Goal: Information Seeking & Learning: Learn about a topic

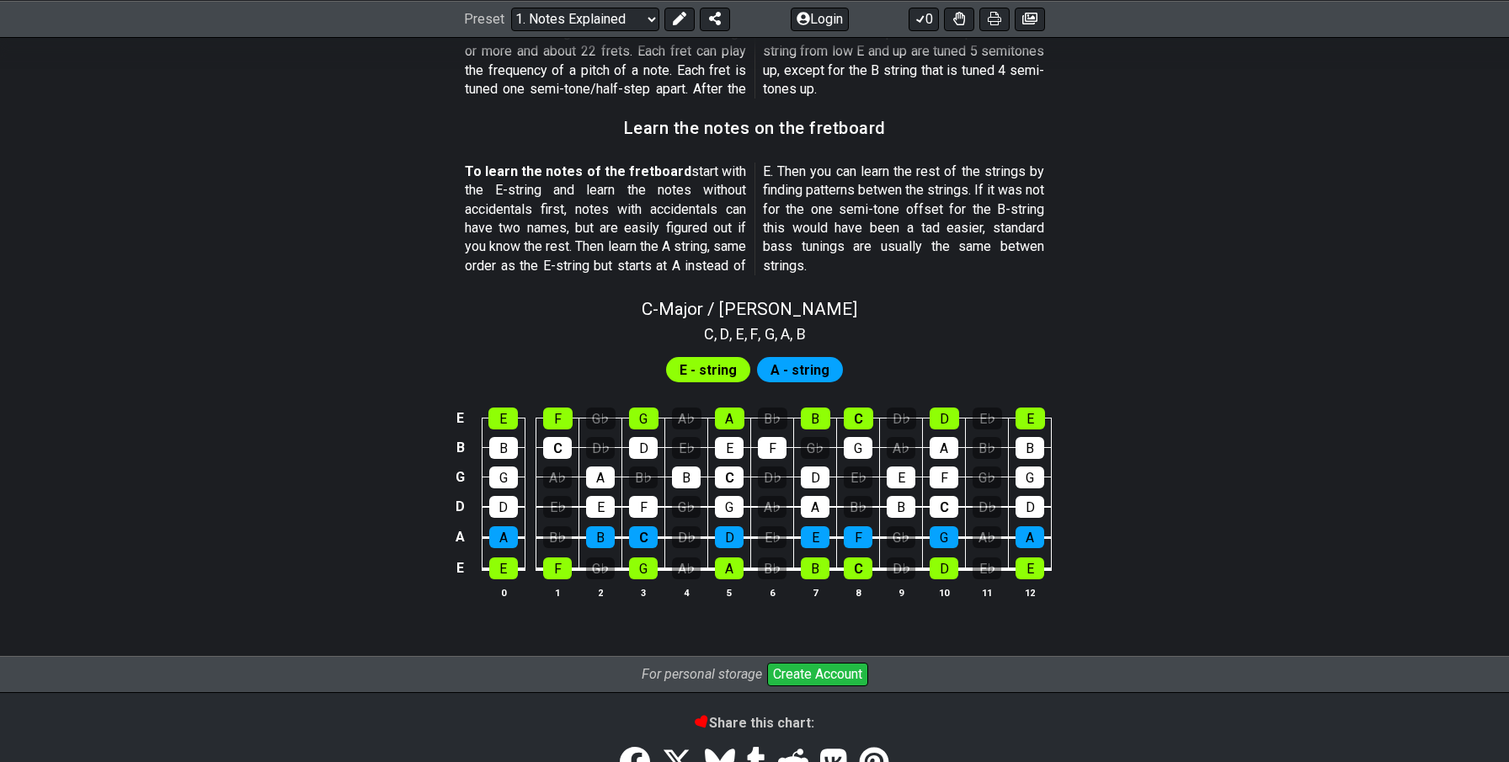
scroll to position [1433, 0]
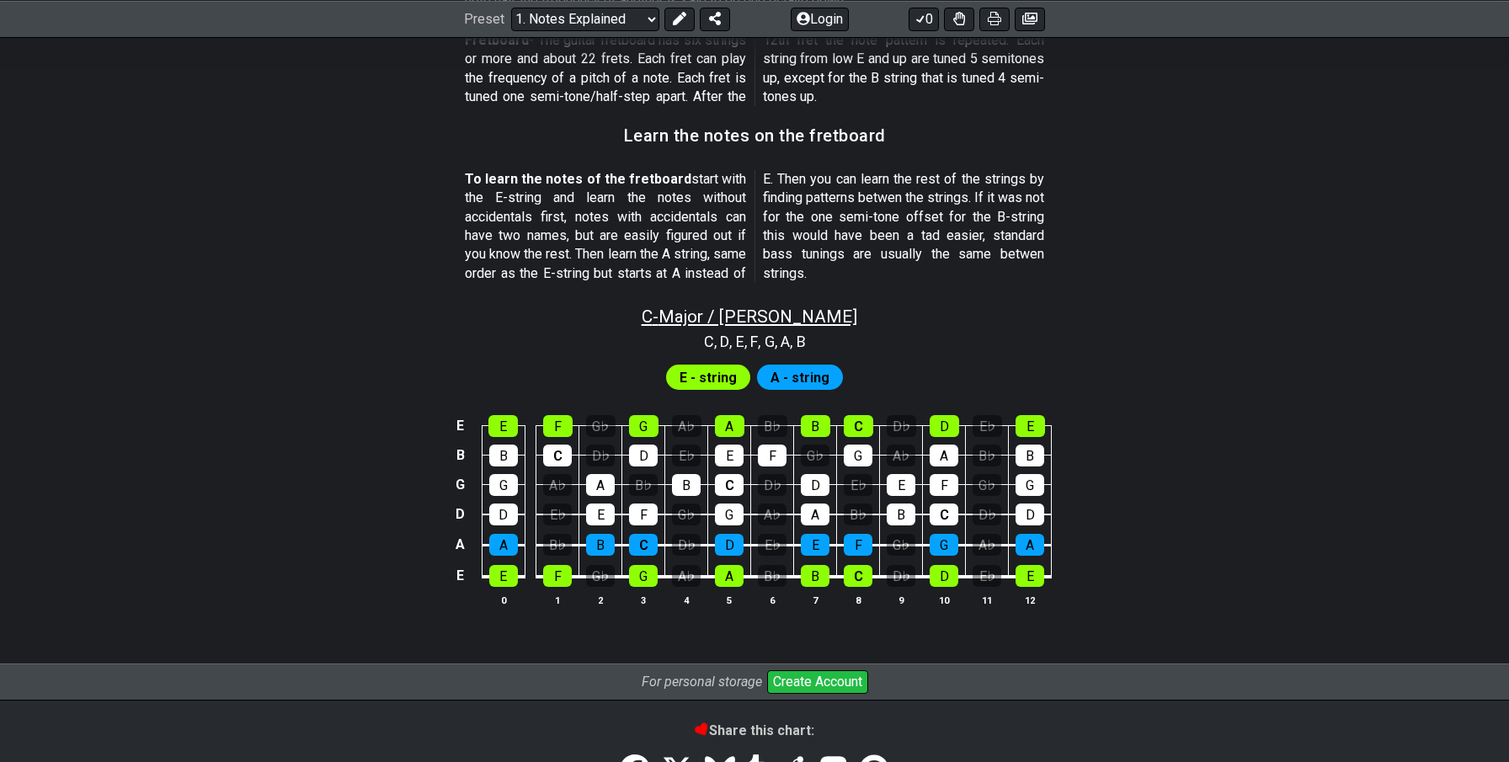
drag, startPoint x: 671, startPoint y: 317, endPoint x: 801, endPoint y: 318, distance: 130.5
click at [801, 318] on div "C - Major / Ionian" at bounding box center [754, 310] width 1313 height 29
select select "C"
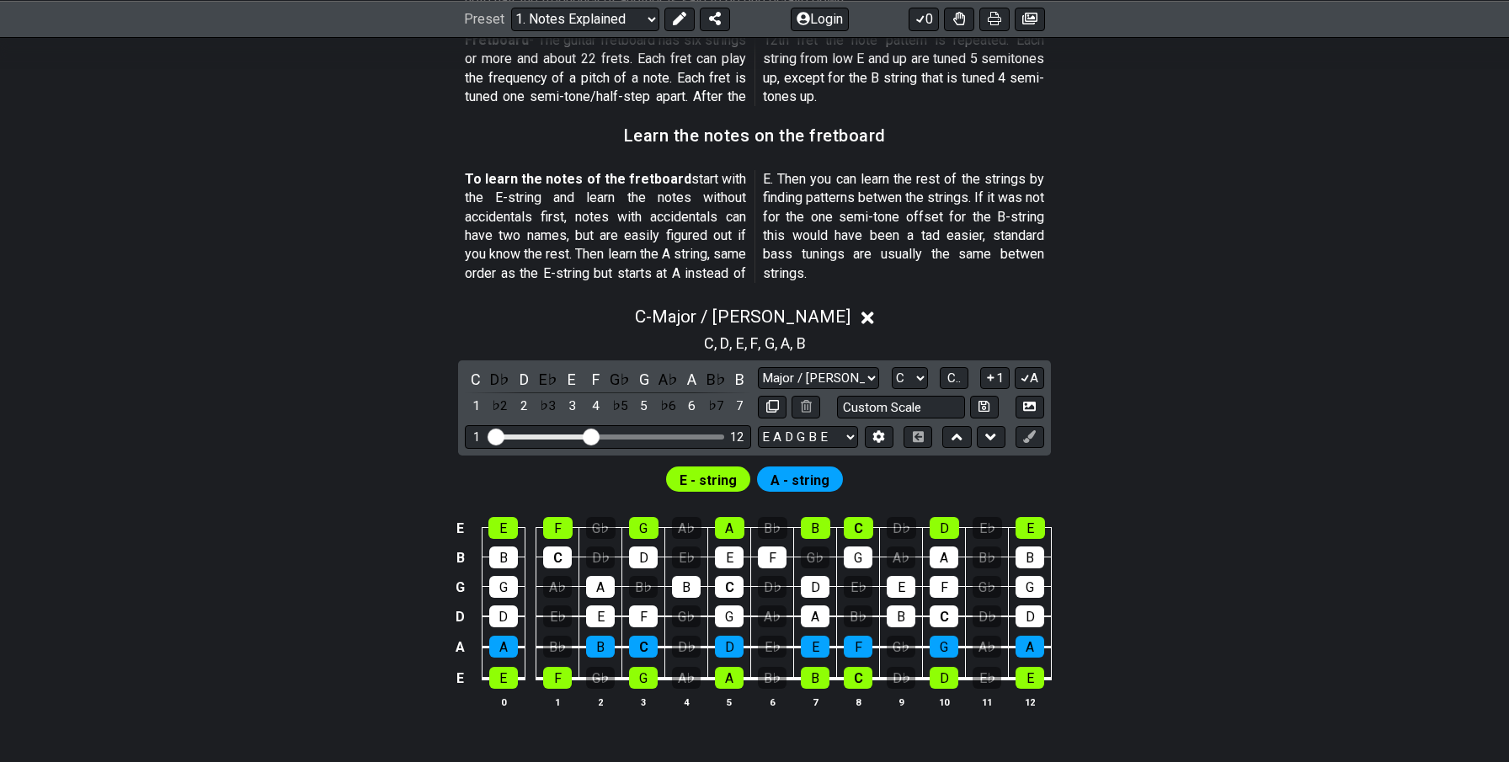
click at [861, 311] on icon at bounding box center [867, 318] width 13 height 18
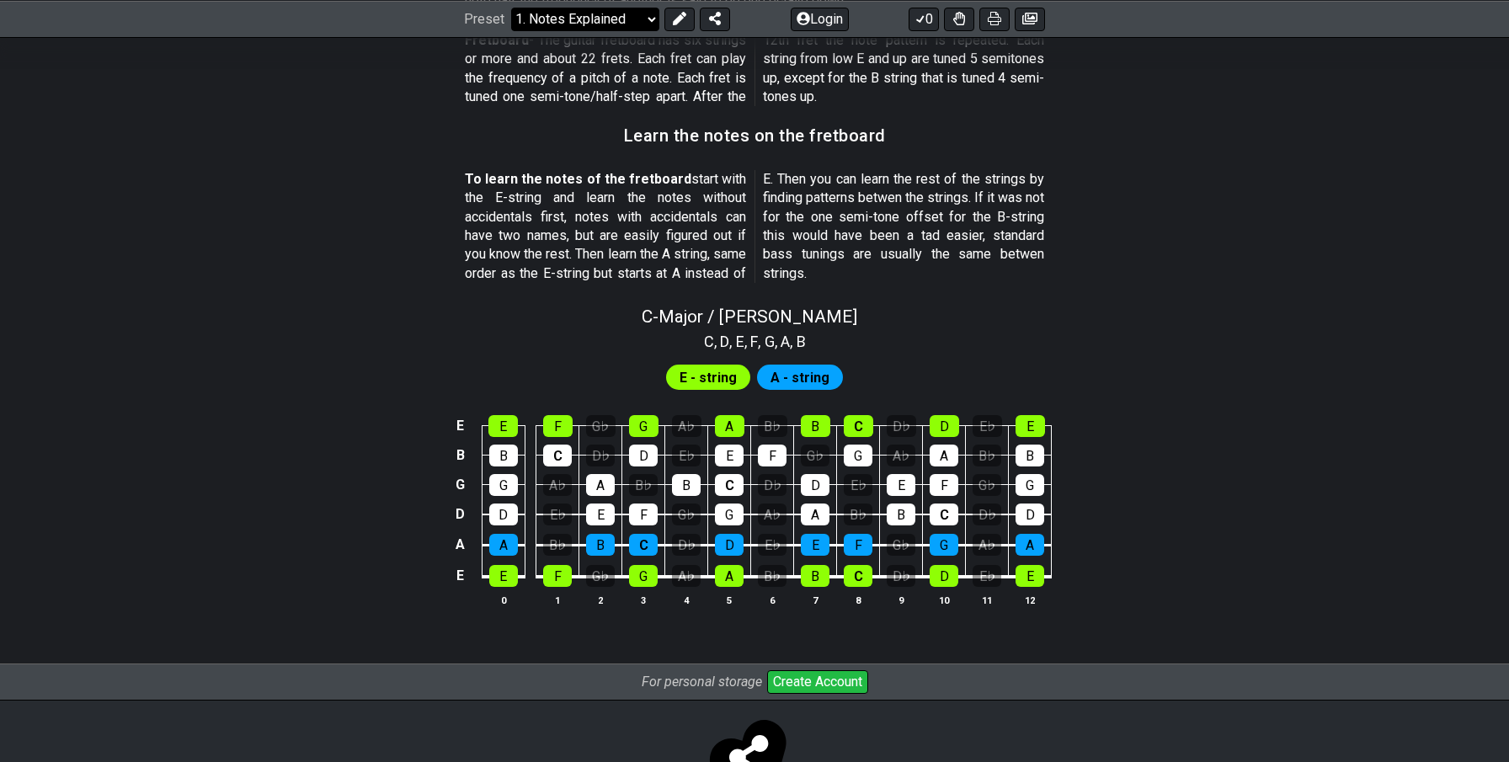
click at [610, 14] on select "Welcome to #fretflip! Initial Preset Custom Preset Minor Pentatonic Major Penta…" at bounding box center [585, 19] width 148 height 24
click at [511, 7] on select "Welcome to #fretflip! Initial Preset Custom Preset Minor Pentatonic Major Penta…" at bounding box center [585, 19] width 148 height 24
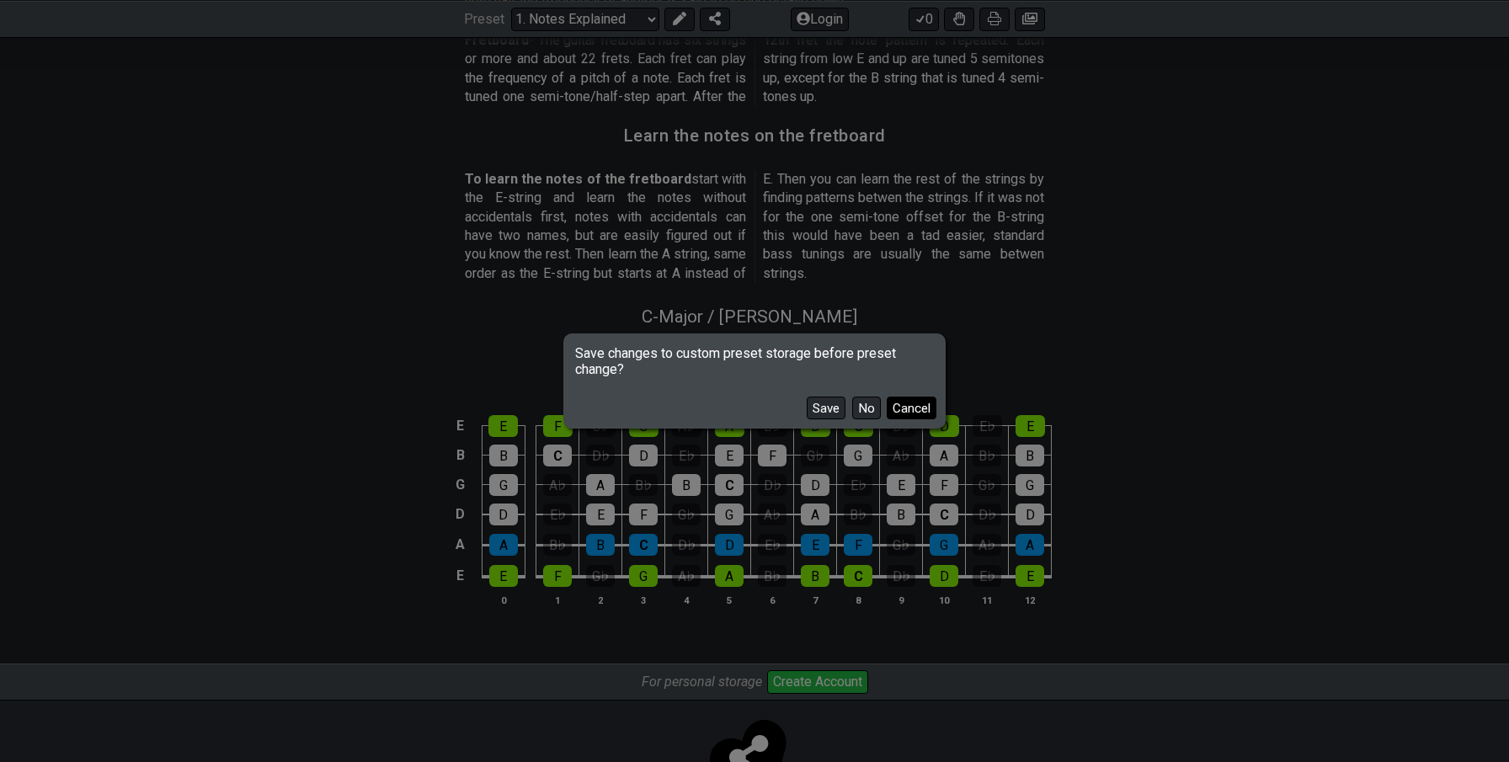
click at [897, 407] on button "Cancel" at bounding box center [912, 408] width 50 height 23
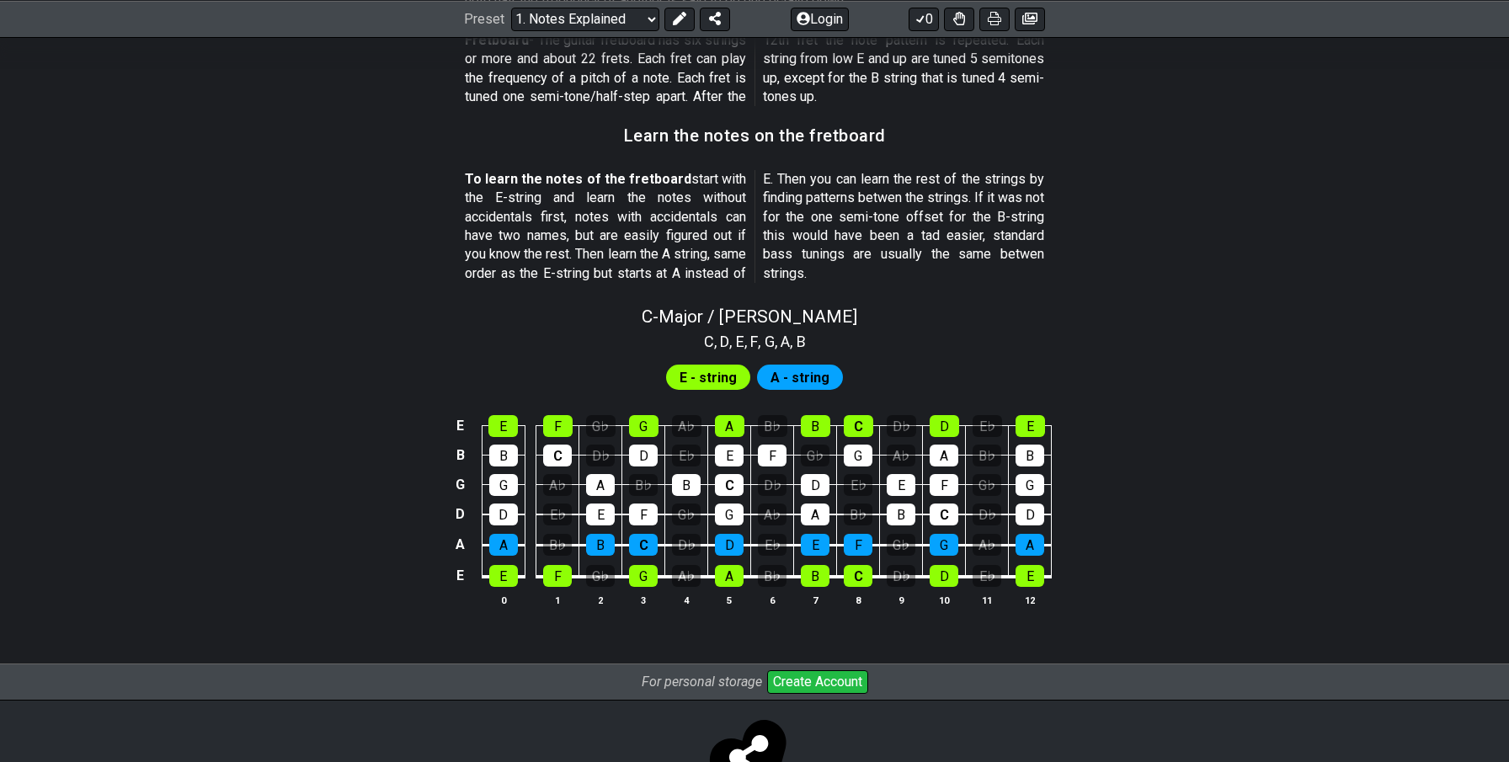
scroll to position [1414, 0]
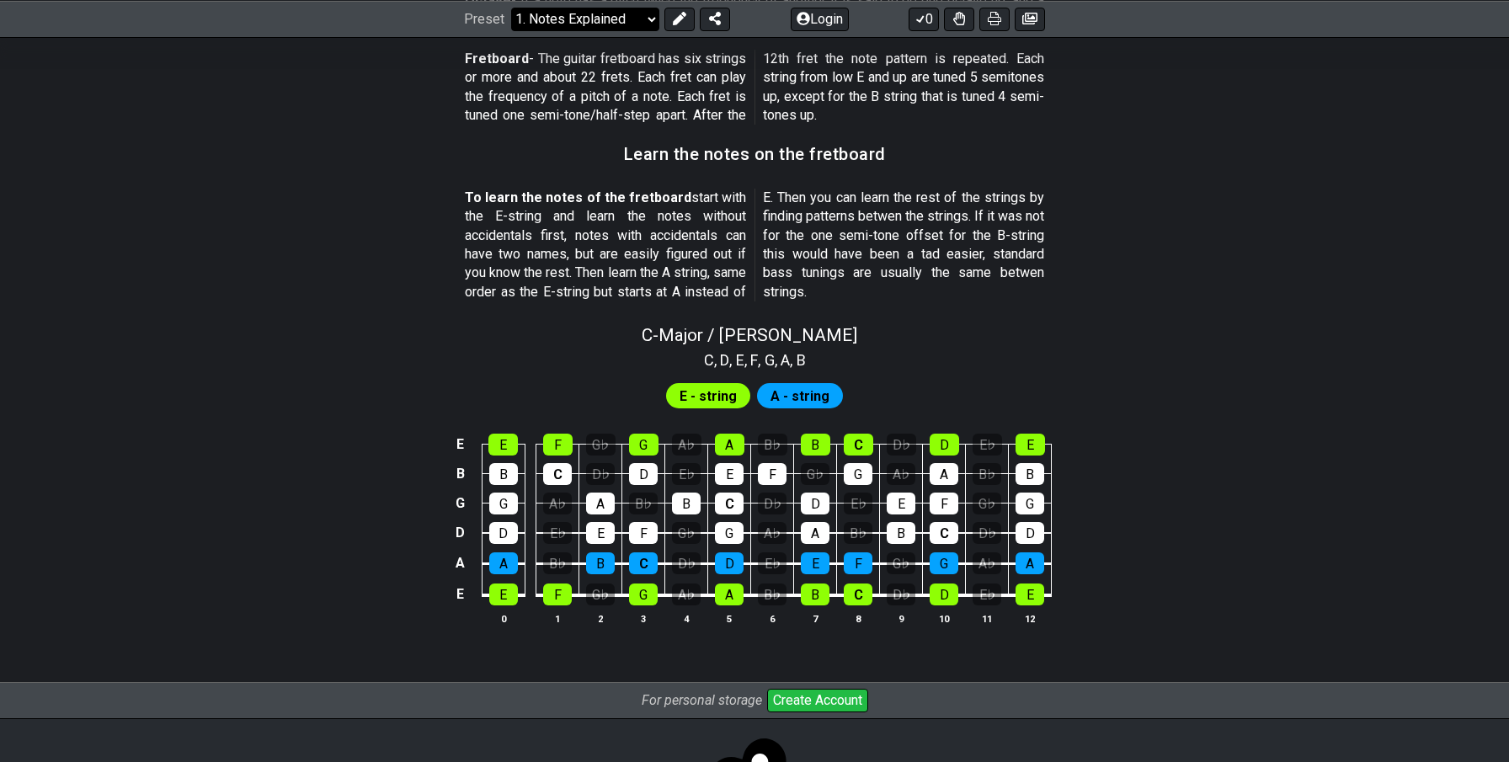
click at [628, 24] on select "Welcome to #fretflip! Initial Preset Custom Preset Minor Pentatonic Major Penta…" at bounding box center [585, 19] width 148 height 24
click at [511, 7] on select "Welcome to #fretflip! Initial Preset Custom Preset Minor Pentatonic Major Penta…" at bounding box center [585, 19] width 148 height 24
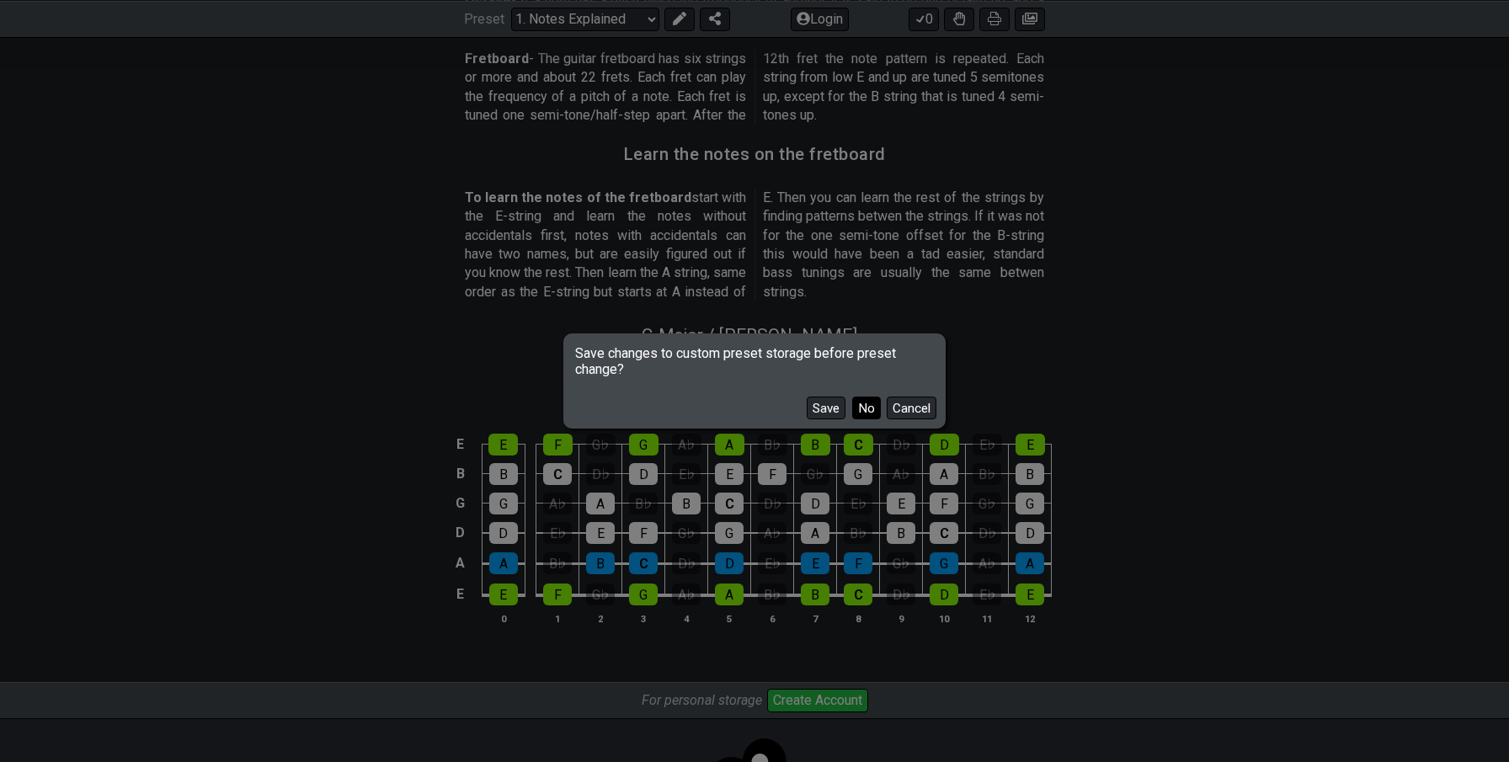
click at [871, 417] on button "No" at bounding box center [866, 408] width 29 height 23
select select "/scale-degrees-and-intervals"
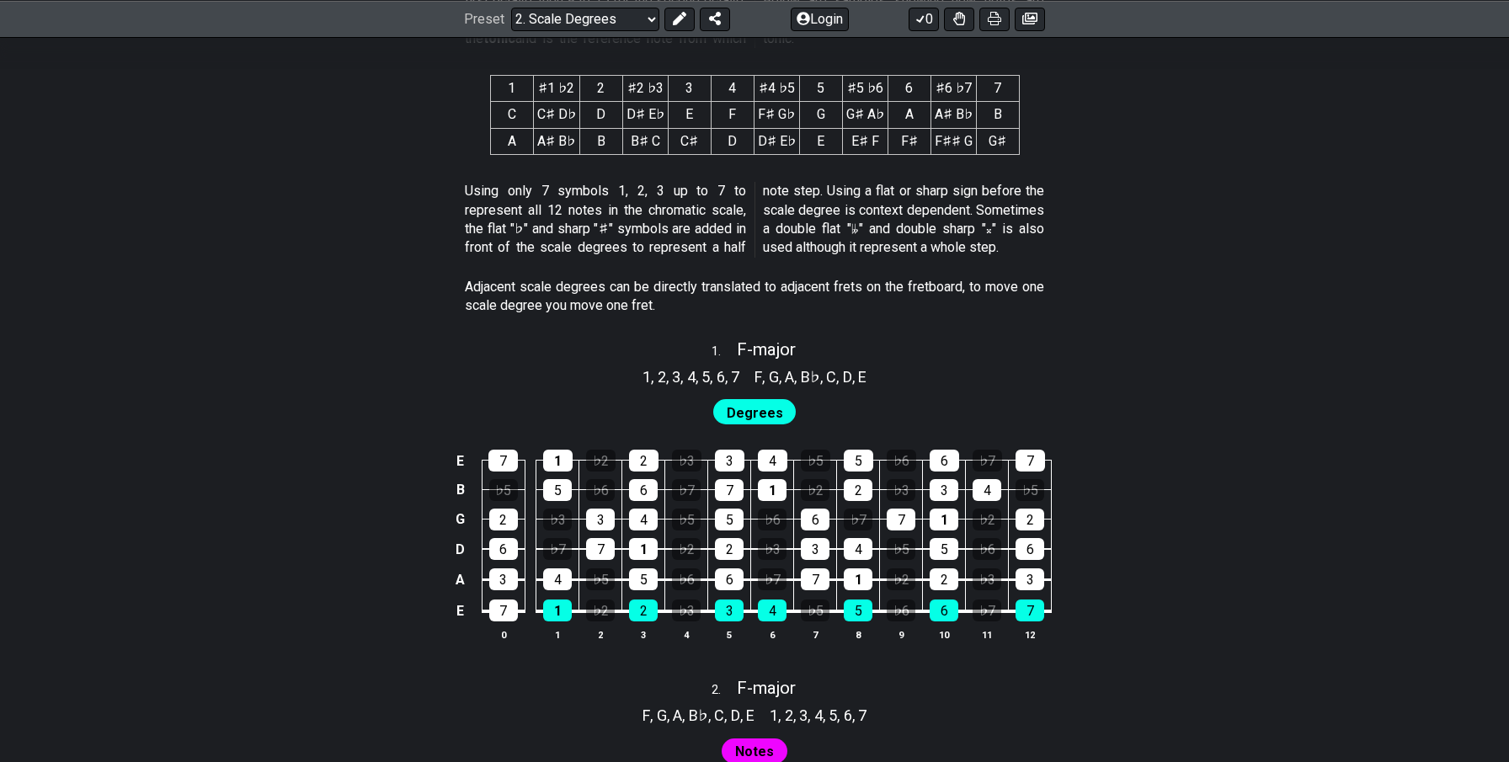
scroll to position [831, 0]
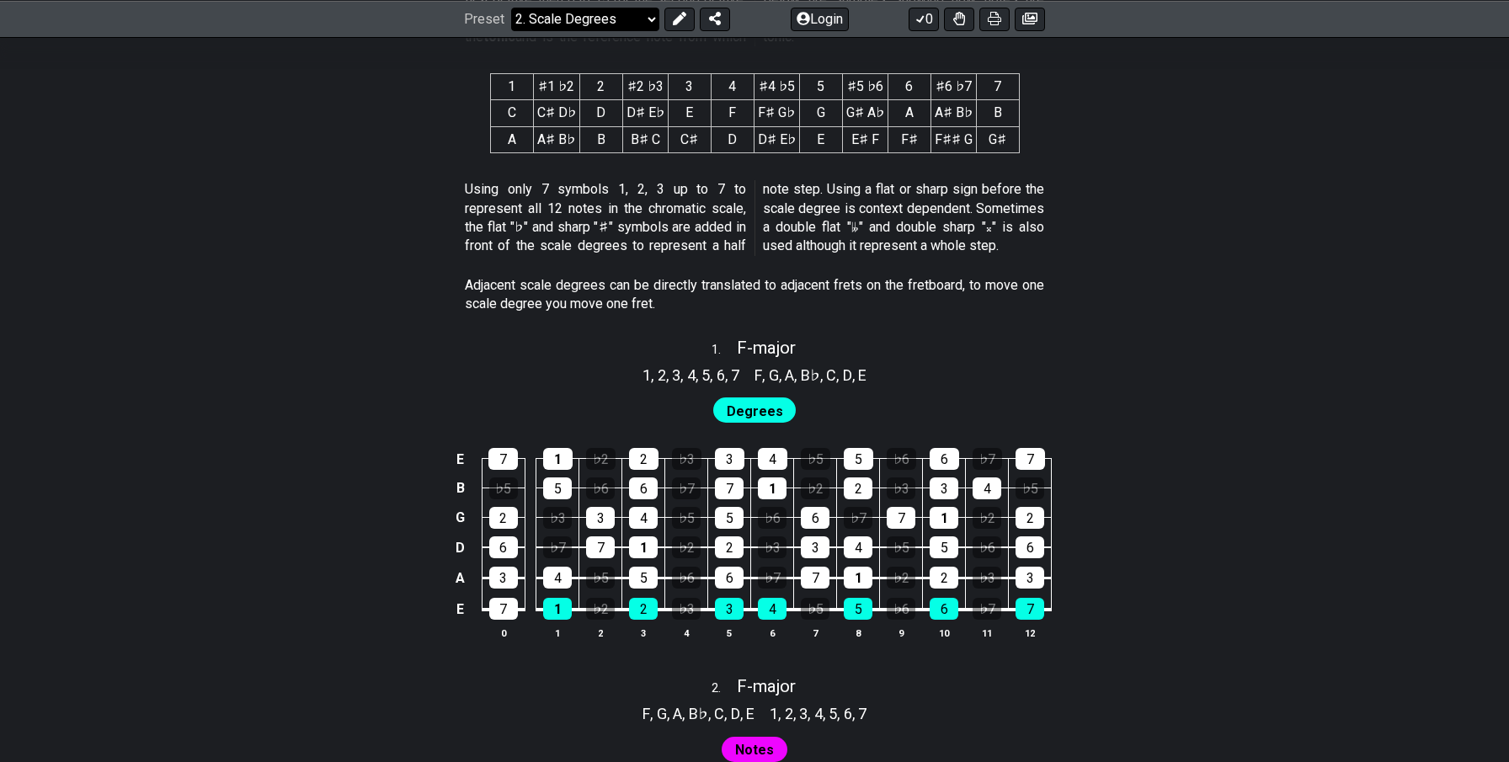
click at [586, 12] on select "Welcome to #fretflip! Initial Preset Custom Preset Minor Pentatonic Major Penta…" at bounding box center [585, 19] width 148 height 24
click at [511, 7] on select "Welcome to #fretflip! Initial Preset Custom Preset Minor Pentatonic Major Penta…" at bounding box center [585, 19] width 148 height 24
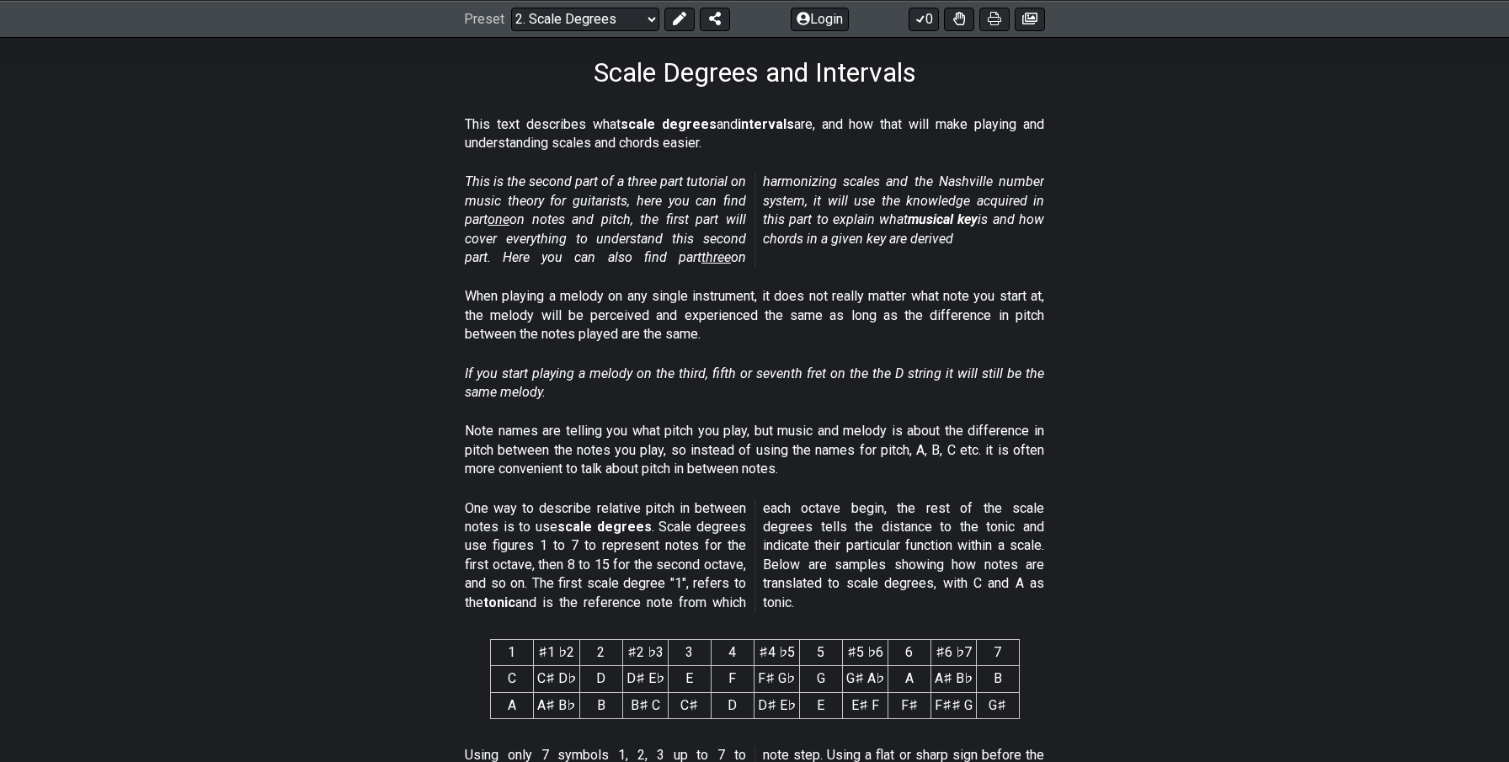
scroll to position [268, 0]
click at [541, 19] on select "Welcome to #fretflip! Initial Preset Custom Preset Minor Pentatonic Major Penta…" at bounding box center [585, 19] width 148 height 24
drag, startPoint x: 674, startPoint y: 77, endPoint x: 856, endPoint y: 77, distance: 181.9
click at [856, 77] on h1 "Scale Degrees and Intervals" at bounding box center [755, 70] width 322 height 32
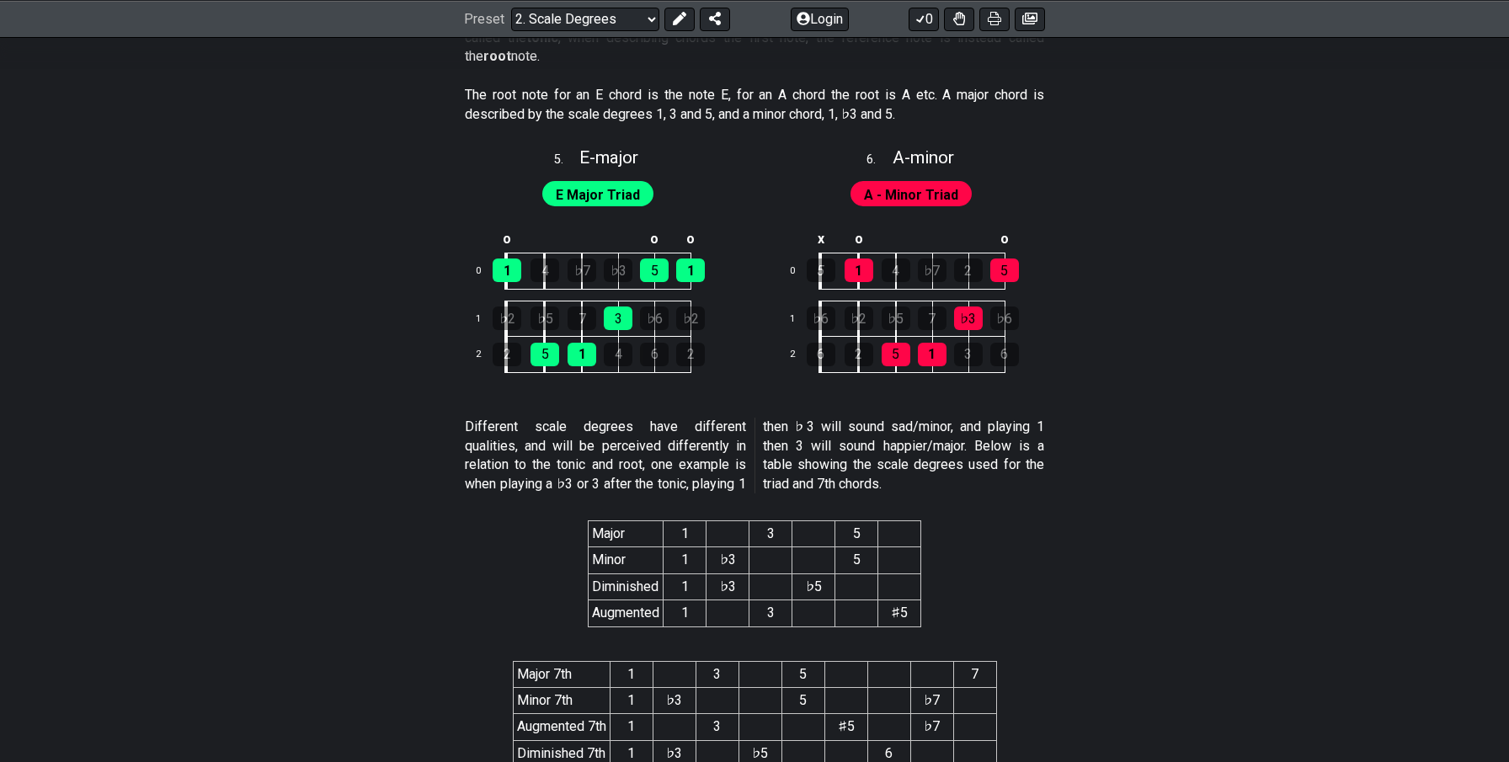
scroll to position [2848, 0]
